Goal: Check status: Check status

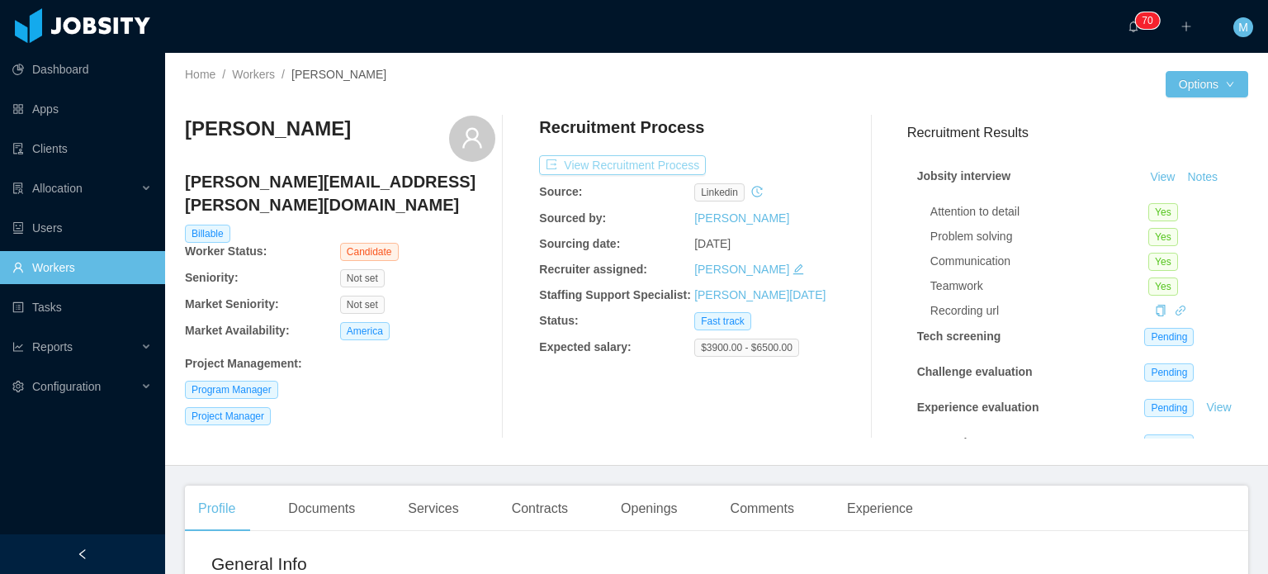
click at [666, 172] on button "View Recruitment Process" at bounding box center [622, 165] width 167 height 20
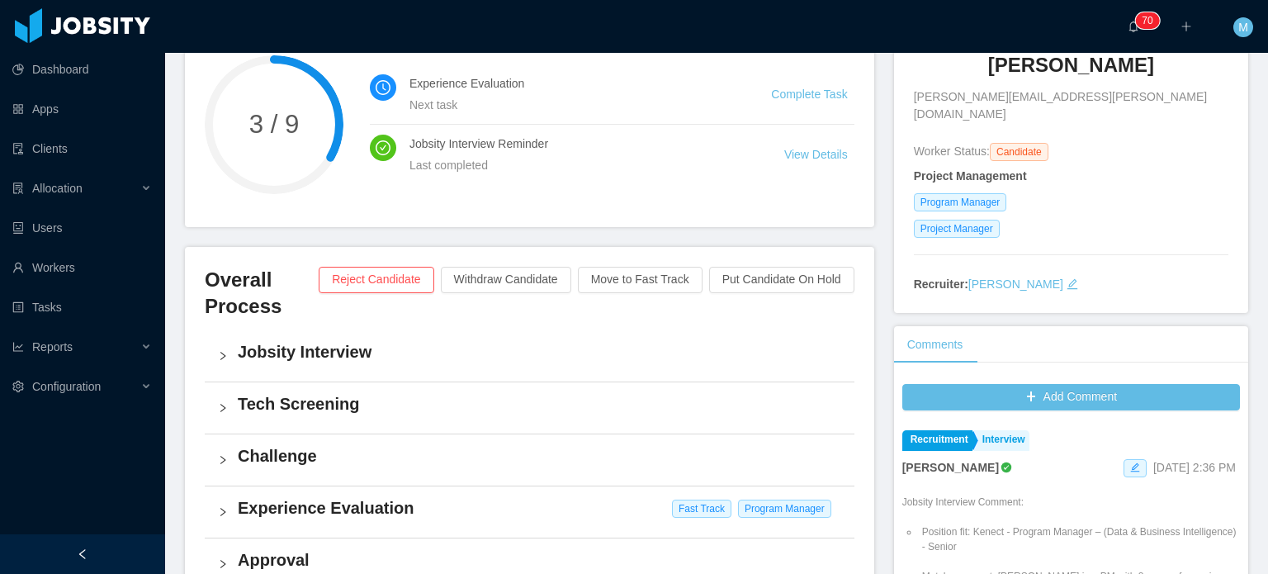
scroll to position [413, 0]
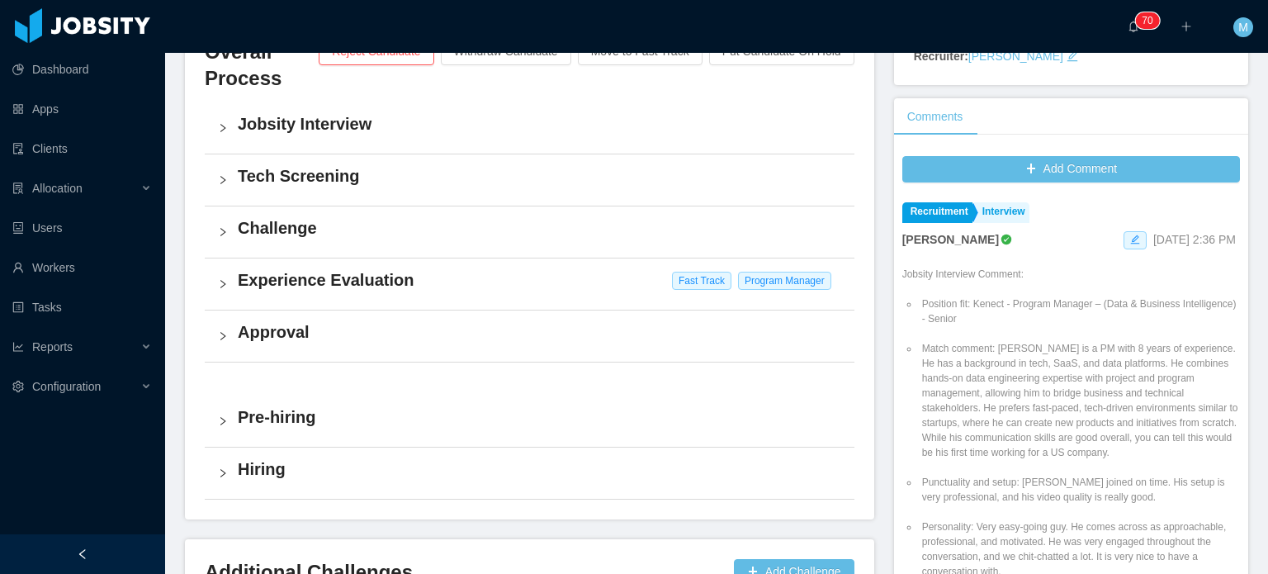
click at [220, 303] on div "Experience Evaluation Fast Track Program Manager" at bounding box center [530, 283] width 650 height 51
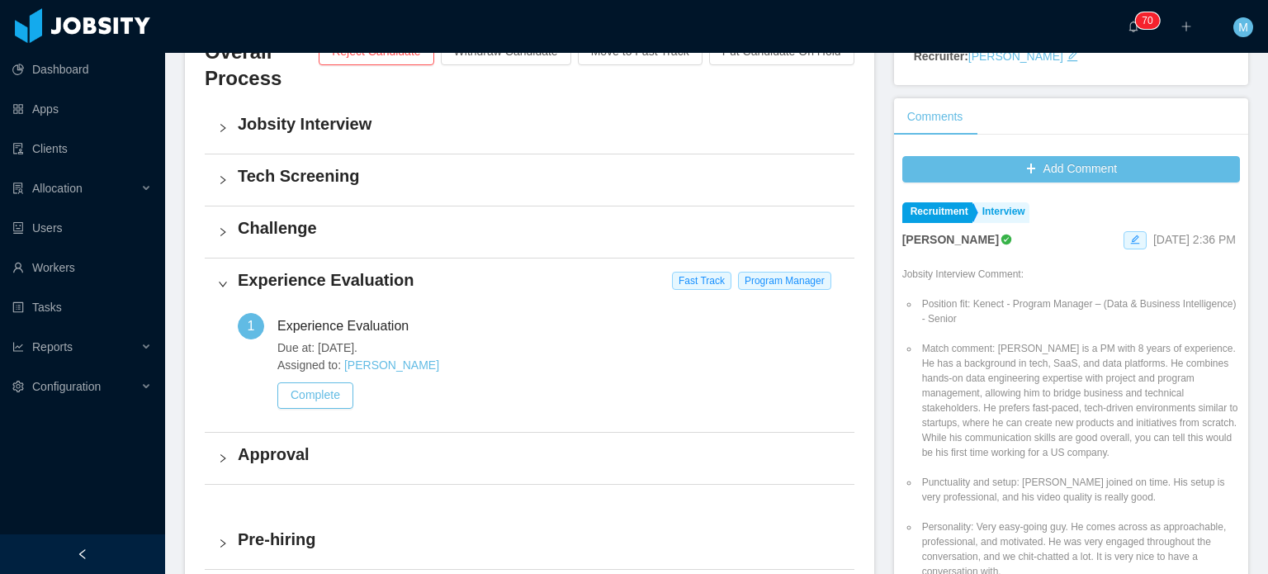
click at [220, 300] on div "Experience Evaluation Fast Track Program Manager" at bounding box center [530, 283] width 650 height 51
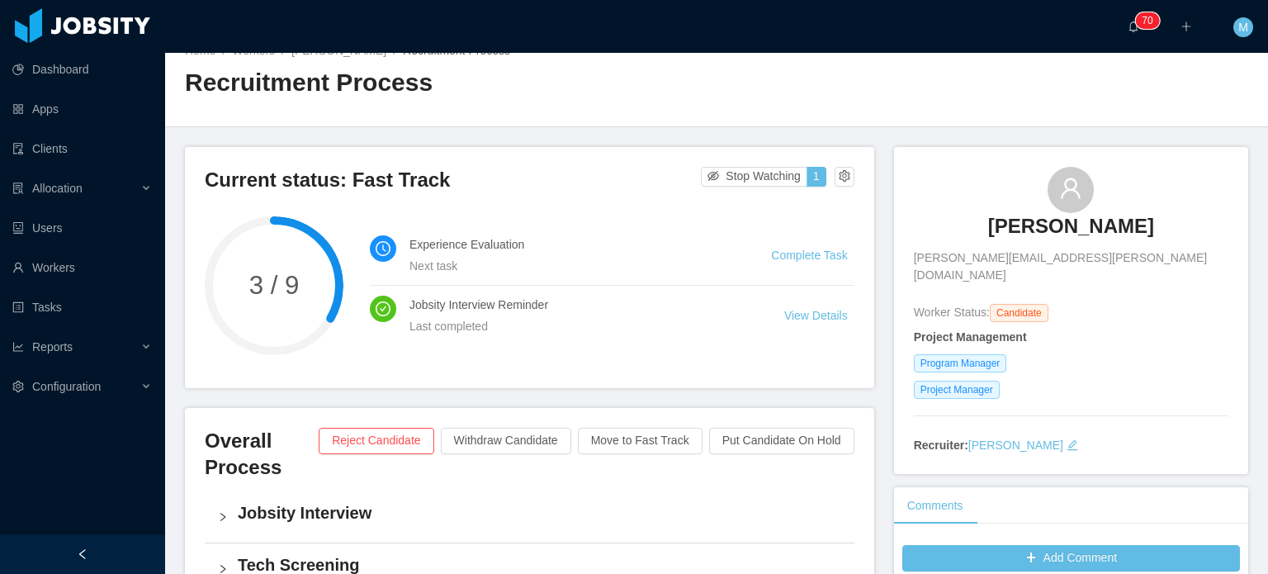
scroll to position [0, 0]
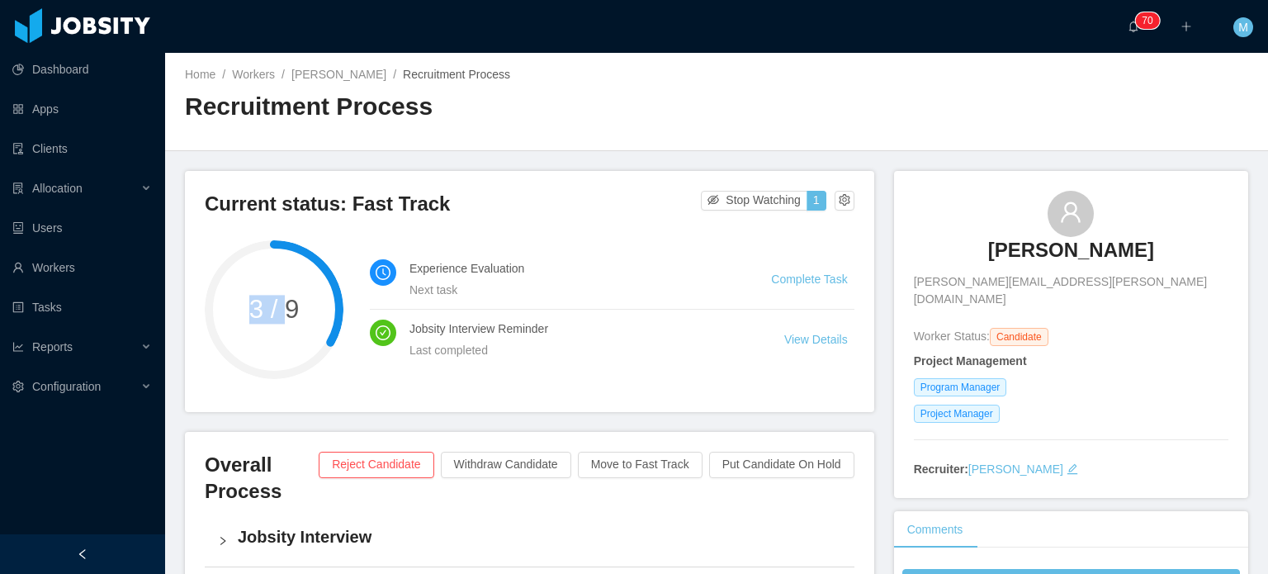
click at [282, 326] on div "3 / 9" at bounding box center [274, 309] width 139 height 139
click at [282, 322] on span "3 / 9" at bounding box center [274, 309] width 139 height 26
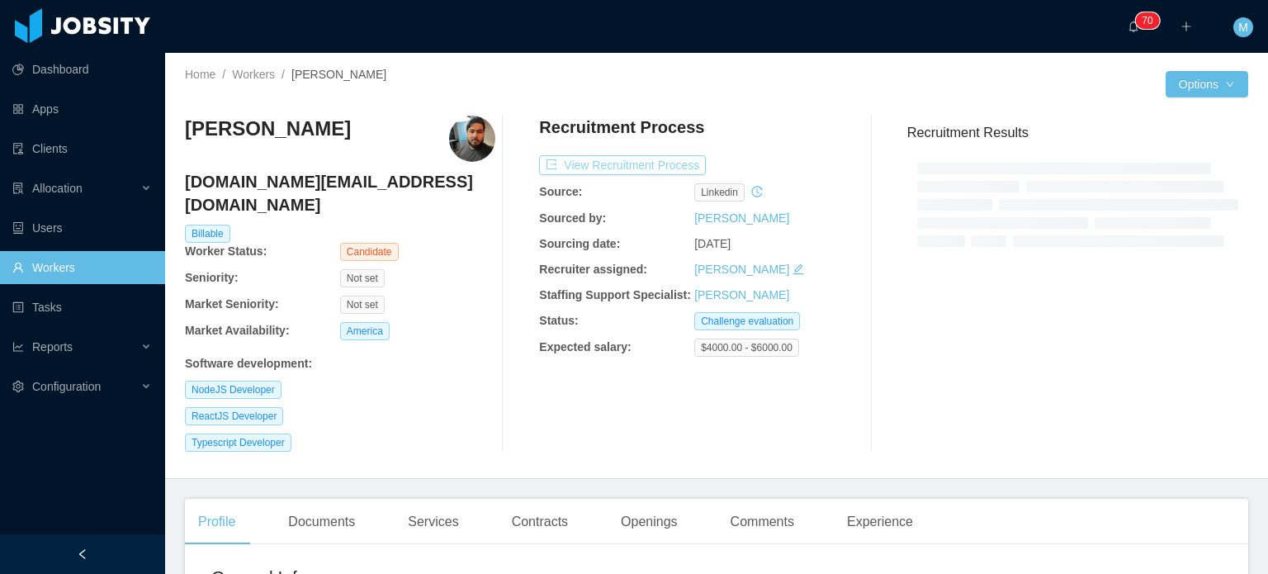
click at [658, 172] on button "View Recruitment Process" at bounding box center [622, 165] width 167 height 20
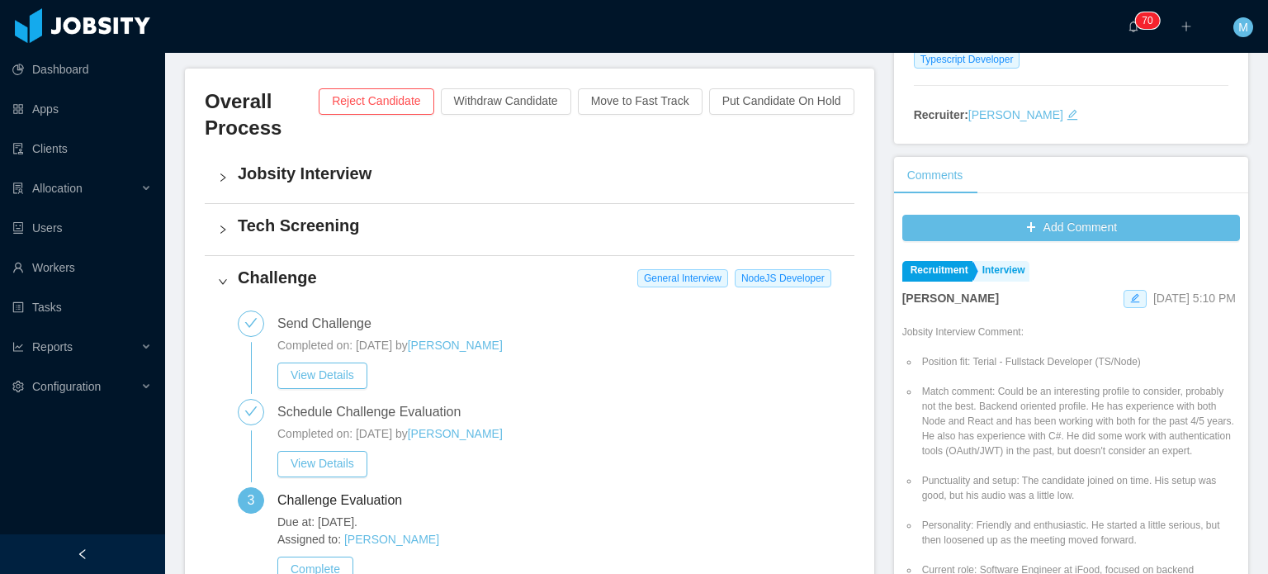
scroll to position [33, 0]
